Goal: Check status: Check status

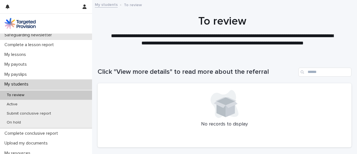
scroll to position [64, 0]
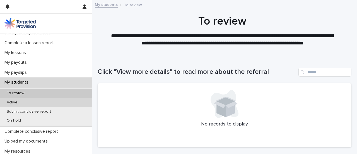
click at [26, 98] on div "Active" at bounding box center [46, 102] width 92 height 9
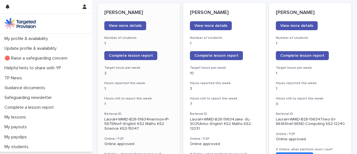
scroll to position [79, 0]
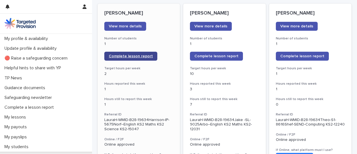
click at [127, 54] on span "Complete lesson report" at bounding box center [131, 56] width 44 height 4
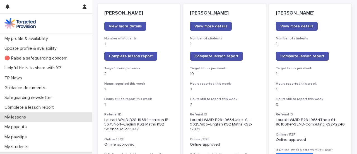
click at [21, 113] on div "My lessons" at bounding box center [46, 117] width 92 height 10
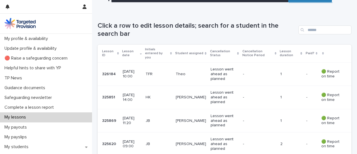
scroll to position [88, 0]
click at [141, 93] on p "[DATE] 14:00" at bounding box center [132, 96] width 18 height 9
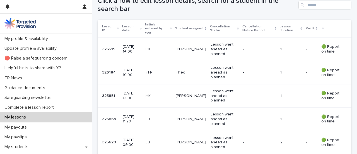
scroll to position [113, 0]
click at [154, 47] on div "HK" at bounding box center [158, 48] width 26 height 9
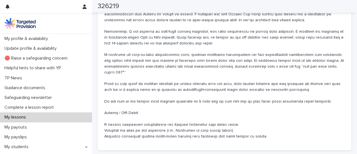
scroll to position [439, 0]
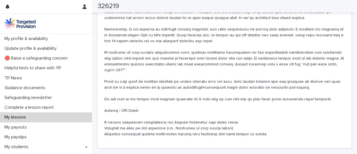
click at [28, 119] on p "My lessons" at bounding box center [16, 116] width 28 height 5
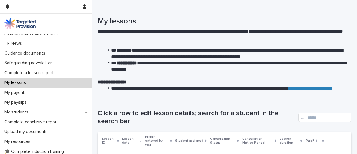
scroll to position [45, 0]
